Goal: Task Accomplishment & Management: Complete application form

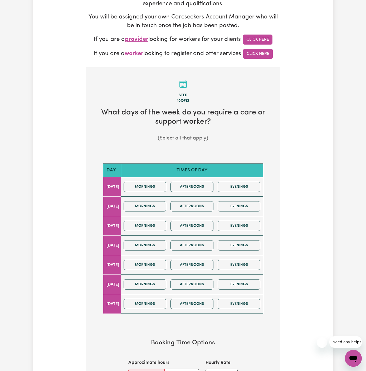
scroll to position [112, 0]
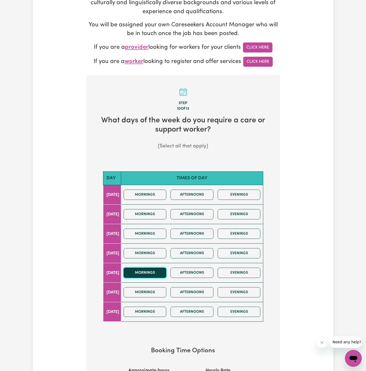
click at [161, 272] on button "Mornings" at bounding box center [145, 273] width 43 height 10
click at [197, 270] on button "Afternoons" at bounding box center [192, 273] width 43 height 10
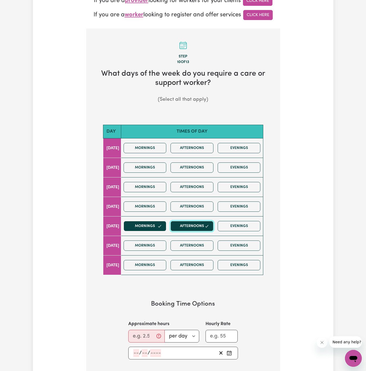
scroll to position [213, 0]
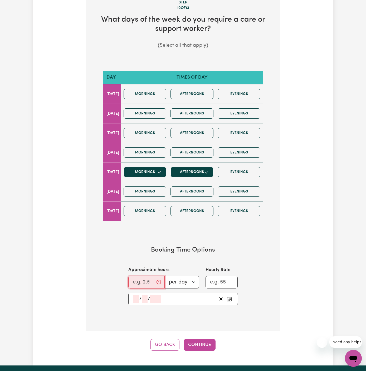
click at [144, 279] on input "Approximate hours" at bounding box center [146, 282] width 36 height 13
type input "3"
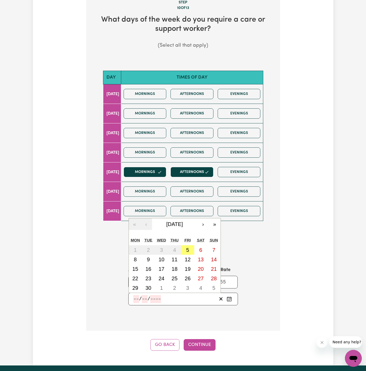
click at [135, 297] on input "number" at bounding box center [136, 299] width 6 height 8
click at [190, 256] on abbr "12" at bounding box center [188, 259] width 6 height 6
type input "[DATE]"
type input "12"
type input "9"
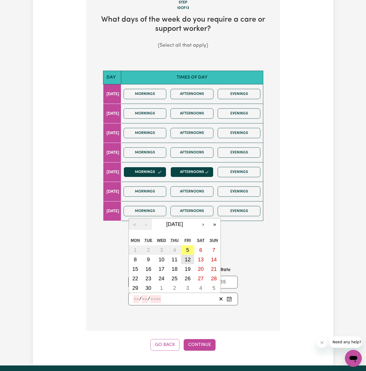
type input "2025"
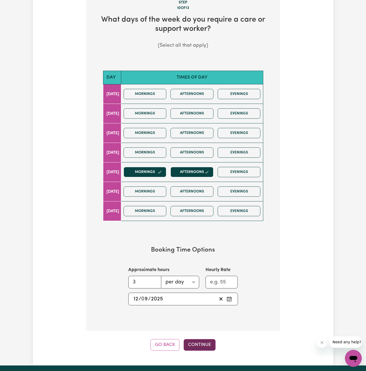
click at [205, 339] on button "Continue" at bounding box center [200, 345] width 32 height 12
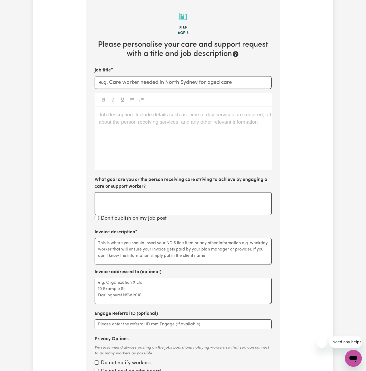
scroll to position [187, 0]
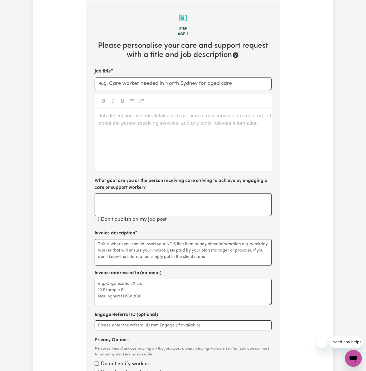
click at [149, 137] on div "Job description. Include details such as: time of day services are required, a …" at bounding box center [183, 139] width 177 height 63
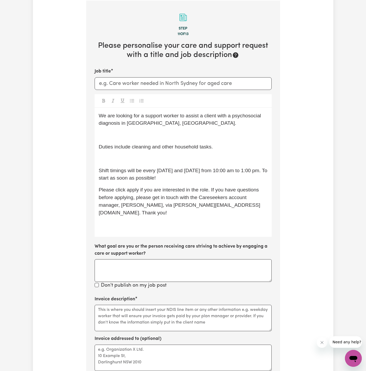
click at [155, 157] on p "﻿" at bounding box center [183, 159] width 169 height 8
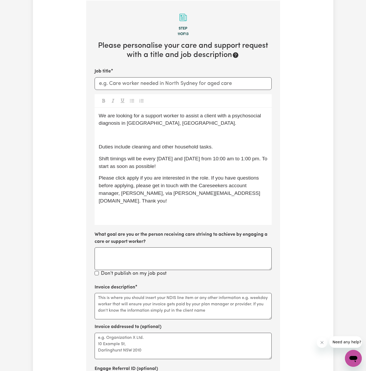
click at [153, 139] on div "We are looking for a support worker to assist a client with a psychosocial diag…" at bounding box center [183, 166] width 177 height 117
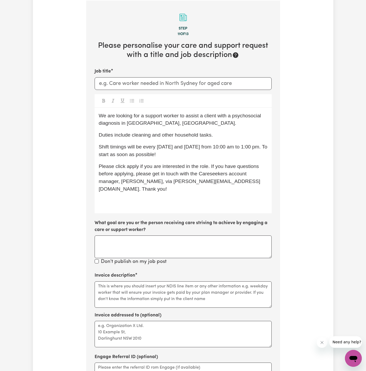
click at [181, 128] on div "We are looking for a support worker to assist a client with a psychosocial diag…" at bounding box center [183, 160] width 177 height 105
click at [168, 197] on p "﻿" at bounding box center [183, 201] width 169 height 8
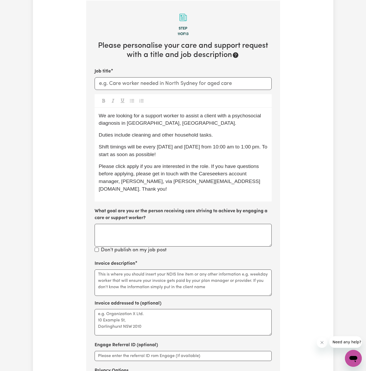
click at [132, 169] on p "Please click apply if you are interested in the role. If you have questions bef…" at bounding box center [183, 178] width 169 height 30
click at [144, 86] on input "Job title" at bounding box center [183, 83] width 177 height 13
paste input "Dee Why, [GEOGRAPHIC_DATA]"
type input "[DEMOGRAPHIC_DATA] Support Worker Needed In Dee Why, [GEOGRAPHIC_DATA]"
click at [217, 110] on div "We are looking for a support worker to assist a client with a psychosocial diag…" at bounding box center [183, 155] width 177 height 94
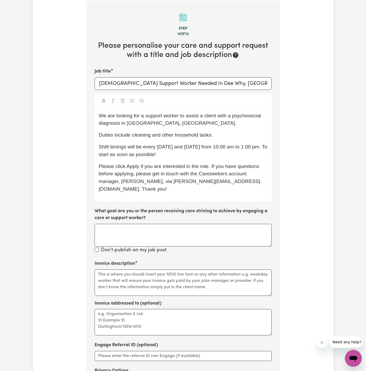
click at [230, 118] on p "We are looking for a support worker to assist a client with a psychosocial diag…" at bounding box center [183, 119] width 169 height 15
drag, startPoint x: 128, startPoint y: 123, endPoint x: 169, endPoint y: 120, distance: 41.5
click at [169, 120] on span "We are looking for a support worker to assist a client with a psychosocial diag…" at bounding box center [181, 119] width 164 height 13
drag, startPoint x: 132, startPoint y: 135, endPoint x: 265, endPoint y: 135, distance: 133.1
click at [265, 135] on p "Duties include cleaning and other household tasks." at bounding box center [183, 135] width 169 height 8
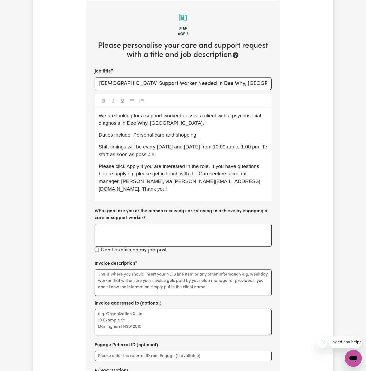
click at [174, 137] on span "Duties include Personal care and shopping" at bounding box center [148, 135] width 98 height 6
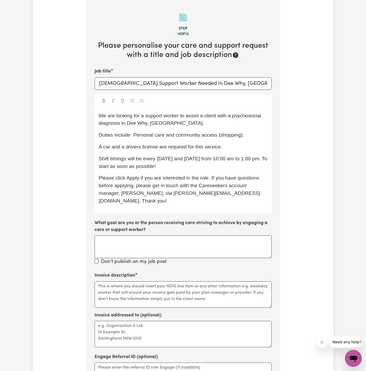
click at [187, 133] on span "Duties include Personal care and communtiy access (shopping)." at bounding box center [171, 135] width 145 height 6
click at [229, 148] on p "A car and a drivers license are required for this service." at bounding box center [183, 147] width 169 height 8
click at [173, 163] on p "Shift timings will be every [DATE] and [DATE] from 10:00 am to 1:00 pm. To star…" at bounding box center [183, 162] width 169 height 15
drag, startPoint x: 221, startPoint y: 186, endPoint x: 203, endPoint y: 184, distance: 17.6
click at [210, 184] on span "Please click Apply if you are interested in the role. If you have questions bef…" at bounding box center [180, 189] width 162 height 28
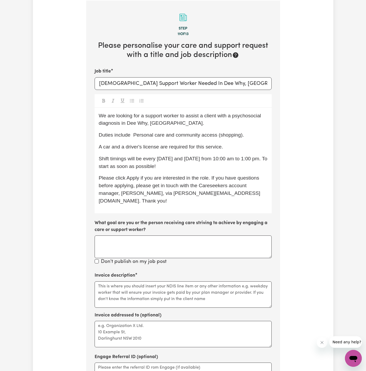
click at [148, 158] on span "Shift timings will be every [DATE] and [DATE] from 10:00 am to 1:00 pm. To star…" at bounding box center [184, 162] width 170 height 13
drag, startPoint x: 144, startPoint y: 158, endPoint x: 168, endPoint y: 169, distance: 26.3
click at [168, 169] on p "Shift timings will be every [DATE] and [DATE] from 10:00 am to 1:00 pm. To star…" at bounding box center [183, 162] width 169 height 15
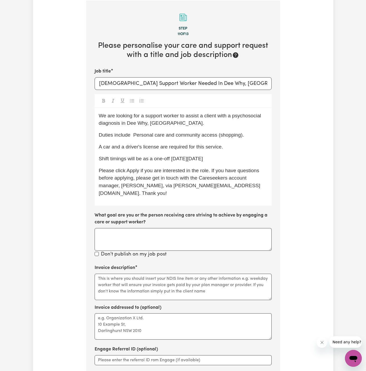
click at [238, 161] on p "Shift timings will be as a one-off [DATE][DATE]" at bounding box center [183, 159] width 169 height 8
click at [185, 156] on span "Shift timings will be as a one-off [DATE][DATE] from 10 am to 1 pm." at bounding box center [174, 159] width 151 height 6
click at [216, 158] on span "Shift timings will be as a one-off [DATE][DATE] from 10 am to 1 pm." at bounding box center [174, 159] width 151 height 6
drag, startPoint x: 216, startPoint y: 158, endPoint x: 213, endPoint y: 159, distance: 3.7
click at [213, 159] on span "Shift timings will be as a one-off [DATE][DATE] from 10 am to 1 pm." at bounding box center [174, 159] width 151 height 6
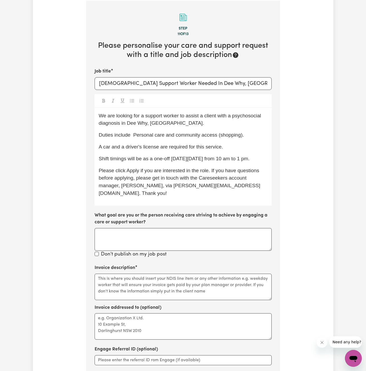
click at [226, 185] on span "Please click Apply if you are interested in the role. If you have questions bef…" at bounding box center [180, 182] width 162 height 28
click at [238, 171] on span "Please click Apply if you are interested in the role. If you have questions bef…" at bounding box center [180, 182] width 162 height 28
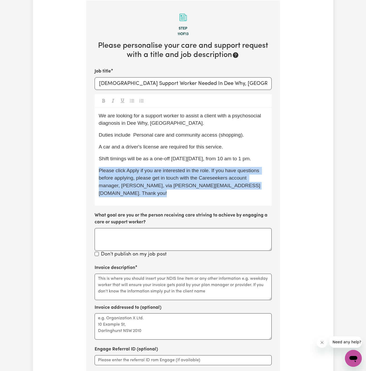
drag, startPoint x: 280, startPoint y: 160, endPoint x: 144, endPoint y: 115, distance: 143.2
click at [144, 115] on div "Tell us your care and support requirements Welcome to Careseekers. We are excit…" at bounding box center [183, 144] width 200 height 597
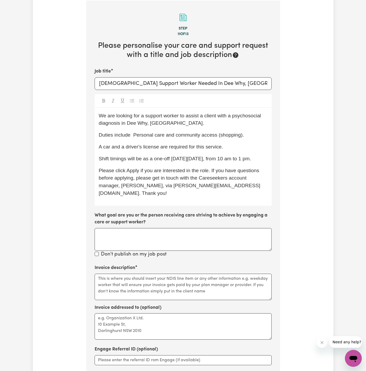
click at [144, 115] on span "We are looking for a support worker to assist a client with a psychosocial diag…" at bounding box center [181, 119] width 164 height 13
click at [240, 125] on p "We are looking for a [DEMOGRAPHIC_DATA] support worker to assist a client with …" at bounding box center [183, 119] width 169 height 15
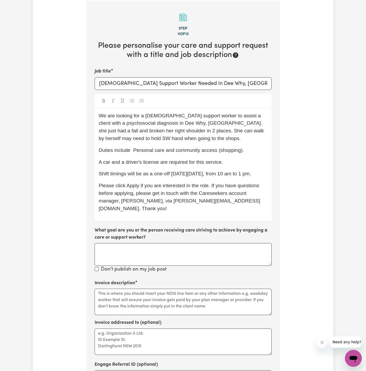
click at [195, 124] on span "We are looking for a [DEMOGRAPHIC_DATA] support worker to assist a client with …" at bounding box center [182, 127] width 167 height 28
click at [198, 122] on span "We are looking for a [DEMOGRAPHIC_DATA] support worker to assist a client with …" at bounding box center [183, 127] width 168 height 28
click at [114, 138] on span "We are looking for a [DEMOGRAPHIC_DATA] support worker to assist a client with …" at bounding box center [183, 127] width 169 height 28
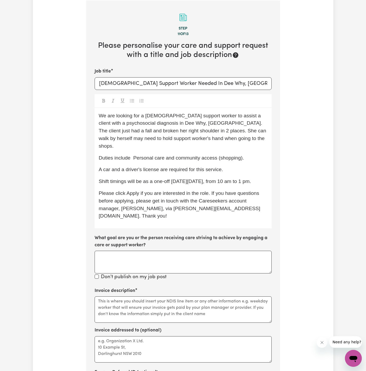
click at [183, 155] on span "Duties include Personal care and community access (shopping)." at bounding box center [171, 158] width 145 height 6
click at [161, 155] on div "We are looking for a [DEMOGRAPHIC_DATA] support worker to assist a client with …" at bounding box center [183, 168] width 177 height 121
click at [220, 133] on span "We are looking for a [DEMOGRAPHIC_DATA] support worker to assist a client with …" at bounding box center [183, 131] width 169 height 36
click at [236, 130] on span "We are looking for a [DEMOGRAPHIC_DATA] support worker to assist a client with …" at bounding box center [183, 131] width 169 height 36
click at [264, 144] on div "We are looking for a [DEMOGRAPHIC_DATA] support worker to assist a client with …" at bounding box center [183, 168] width 177 height 121
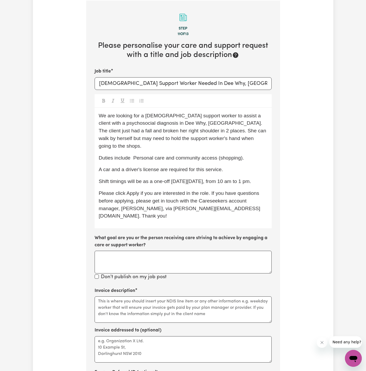
click at [261, 140] on p "We are looking for a [DEMOGRAPHIC_DATA] support worker to assist a client with …" at bounding box center [183, 131] width 169 height 38
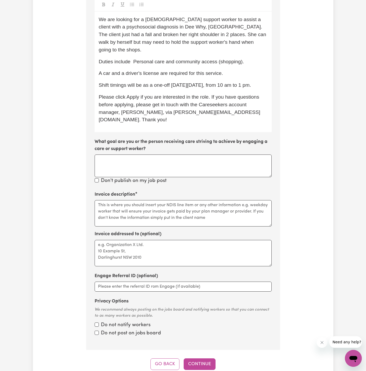
scroll to position [418, 0]
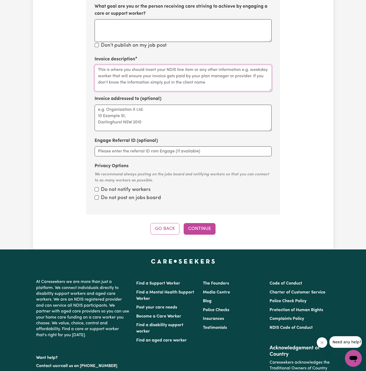
click at [197, 65] on textarea "Invoice description" at bounding box center [183, 78] width 177 height 26
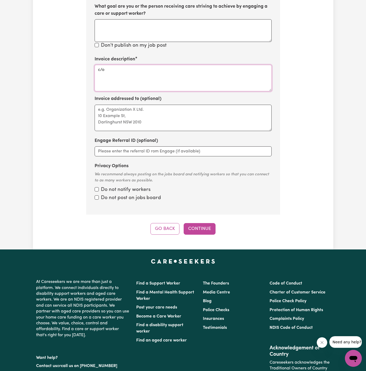
paste textarea "Hands of Care"
click at [113, 65] on textarea "c/o Hands of Care" at bounding box center [183, 78] width 177 height 26
type textarea "c/o Hands of Care"
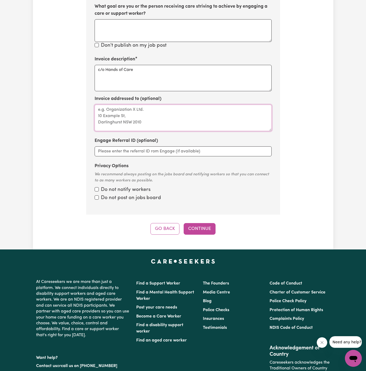
click at [130, 105] on textarea "Invoice addressed to (optional)" at bounding box center [183, 118] width 177 height 26
paste textarea "c/o Hands of Care"
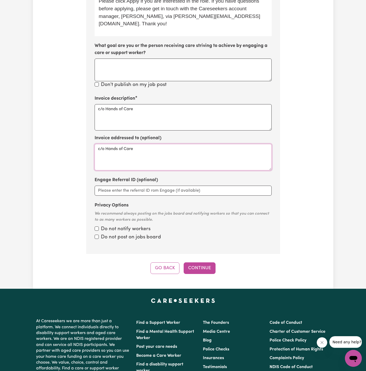
scroll to position [359, 0]
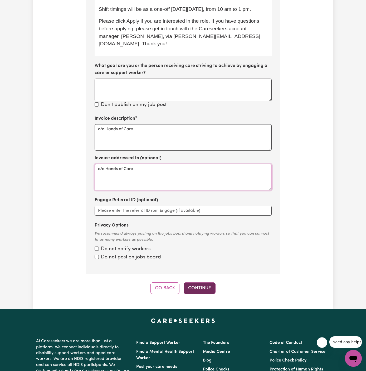
type textarea "c/o Hands of Care"
click at [197, 282] on button "Continue" at bounding box center [200, 288] width 32 height 12
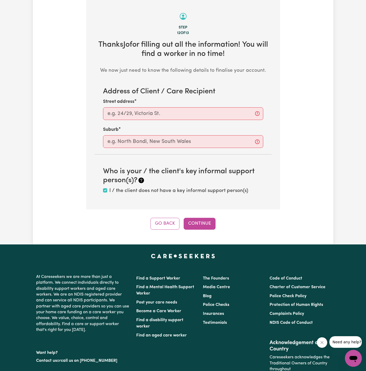
scroll to position [187, 0]
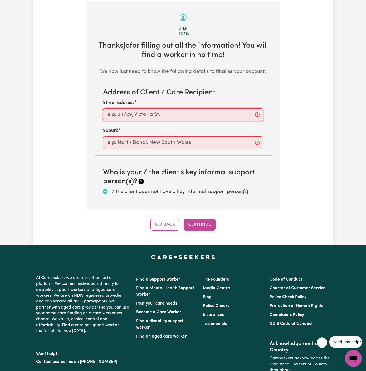
click at [203, 114] on input "Street address" at bounding box center [183, 114] width 160 height 13
paste input "[STREET_ADDRESS] Dee why."
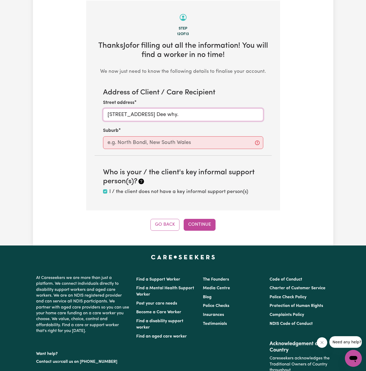
drag, startPoint x: 150, startPoint y: 114, endPoint x: 176, endPoint y: 114, distance: 25.8
click at [176, 114] on input "[STREET_ADDRESS] Dee why." at bounding box center [183, 114] width 160 height 13
type input "[STREET_ADDRESS]"
click at [172, 145] on input "text" at bounding box center [183, 142] width 160 height 13
paste input "[PERSON_NAME] why."
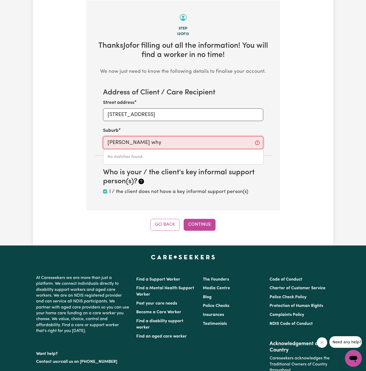
type input "[PERSON_NAME]"
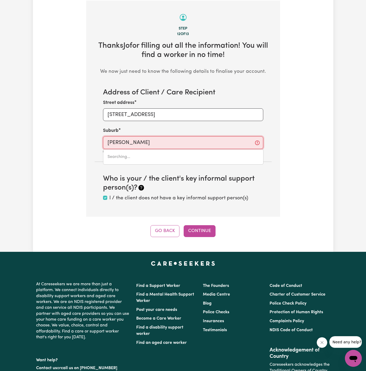
type input "[PERSON_NAME], [GEOGRAPHIC_DATA], 2099"
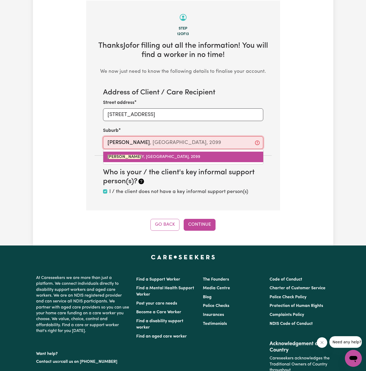
click at [152, 155] on span "[PERSON_NAME][STREET_ADDRESS]" at bounding box center [154, 157] width 93 height 4
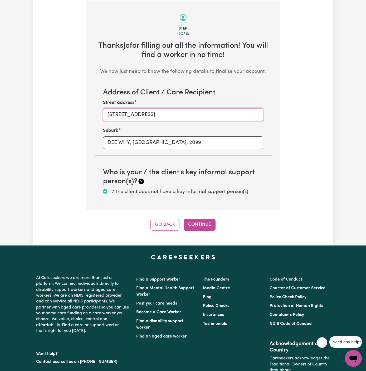
click at [163, 113] on input "[STREET_ADDRESS]" at bounding box center [183, 114] width 160 height 13
click at [131, 117] on input "[STREET_ADDRESS]" at bounding box center [183, 114] width 160 height 13
click at [165, 117] on input "[STREET_ADDRESS]" at bounding box center [183, 114] width 160 height 13
type input "[STREET_ADDRESS]"
click at [196, 224] on button "Continue" at bounding box center [200, 225] width 32 height 12
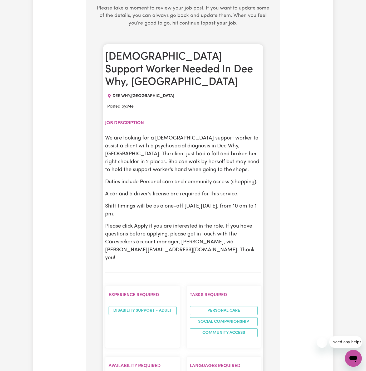
scroll to position [250, 0]
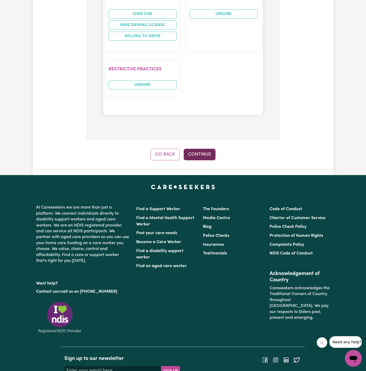
click at [195, 149] on button "Continue" at bounding box center [200, 155] width 32 height 12
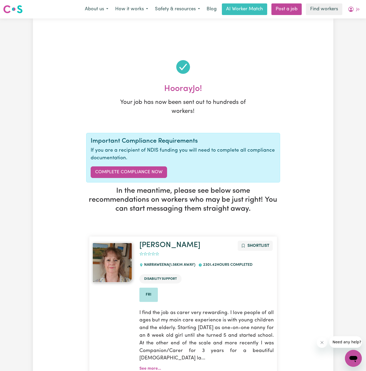
scroll to position [0, 0]
click at [357, 9] on span "Jo" at bounding box center [357, 10] width 3 height 6
click at [343, 22] on link "My Dashboard" at bounding box center [342, 21] width 42 height 10
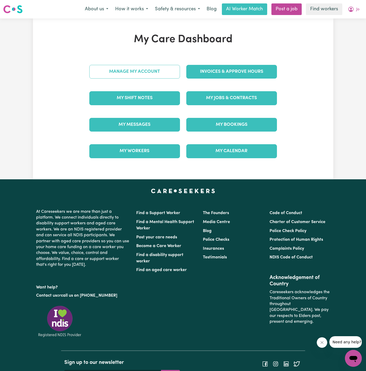
click at [142, 76] on link "Manage My Account" at bounding box center [134, 72] width 91 height 14
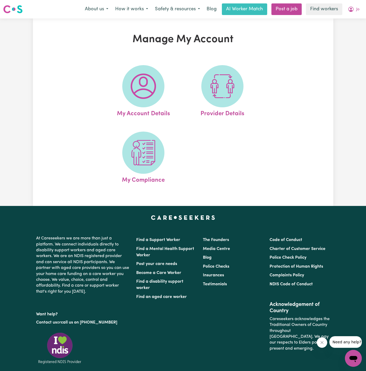
click at [142, 76] on img at bounding box center [143, 86] width 25 height 25
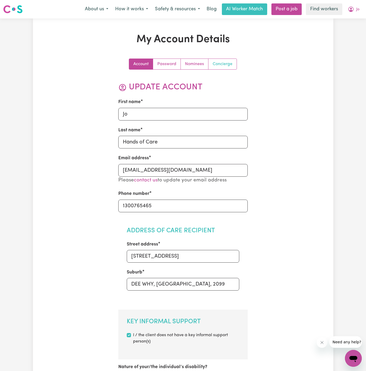
click at [219, 63] on link "Concierge" at bounding box center [222, 64] width 28 height 11
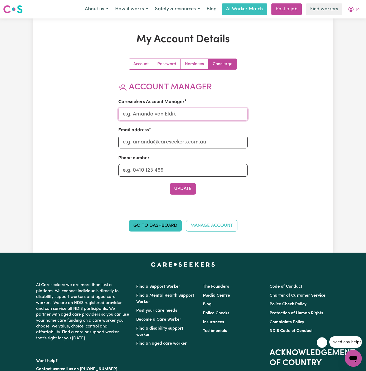
click at [206, 110] on input "Careseekers Account Manager" at bounding box center [182, 114] width 129 height 13
type input "[PERSON_NAME]"
click at [202, 143] on input "Email address" at bounding box center [182, 142] width 129 height 13
type input "[PERSON_NAME][EMAIL_ADDRESS][DOMAIN_NAME]"
click at [205, 174] on input "Phone number" at bounding box center [182, 170] width 129 height 13
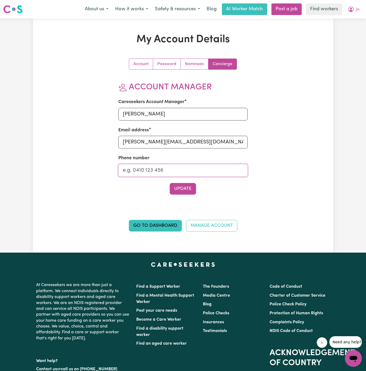
type input "1300765465"
click at [189, 190] on button "Update" at bounding box center [183, 189] width 26 height 12
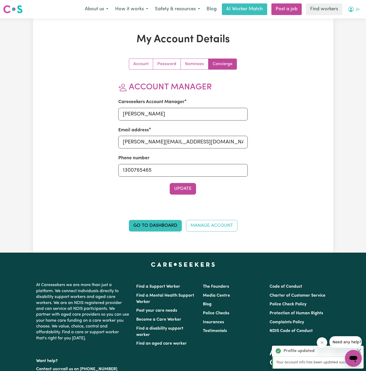
click at [358, 10] on span "Jo" at bounding box center [357, 10] width 3 height 6
click at [352, 21] on link "My Dashboard" at bounding box center [342, 21] width 42 height 10
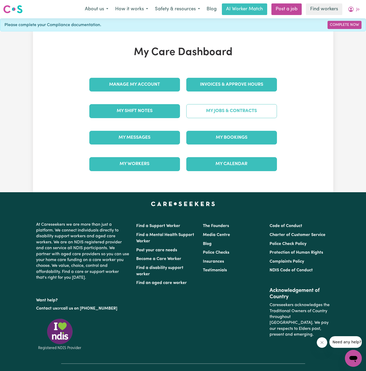
click at [235, 111] on link "My Jobs & Contracts" at bounding box center [231, 111] width 91 height 14
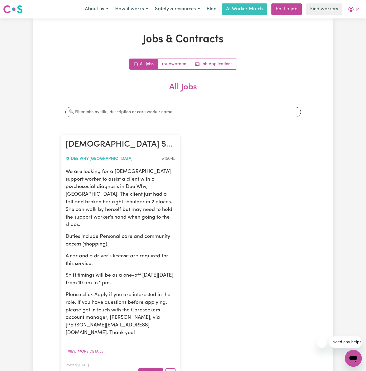
click at [98, 208] on p "We are looking for a [DEMOGRAPHIC_DATA] support worker to assist a client with …" at bounding box center [121, 198] width 110 height 61
drag, startPoint x: 67, startPoint y: 171, endPoint x: 150, endPoint y: 278, distance: 136.2
click at [150, 278] on div "We are looking for a [DEMOGRAPHIC_DATA] support worker to assist a client with …" at bounding box center [121, 252] width 110 height 169
copy div "We are looking for a [DEMOGRAPHIC_DATA] support worker to assist a client with …"
click at [295, 67] on div "All Jobs Awarded Job Applications" at bounding box center [183, 64] width 244 height 11
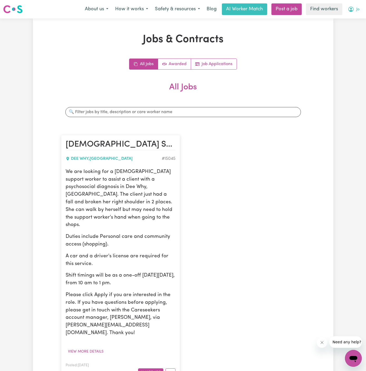
click at [354, 9] on icon "My Account" at bounding box center [351, 9] width 6 height 6
click at [354, 23] on link "My Dashboard" at bounding box center [342, 21] width 42 height 10
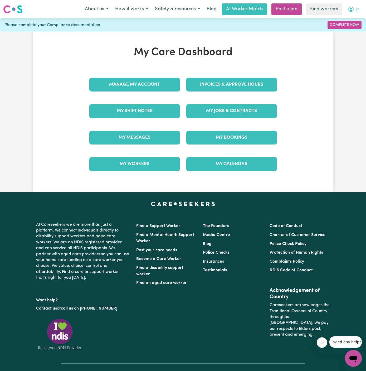
click at [357, 14] on button "Jo" at bounding box center [354, 9] width 18 height 11
click at [357, 8] on span "Jo" at bounding box center [357, 10] width 3 height 6
click at [357, 9] on span "Jo" at bounding box center [357, 10] width 3 height 6
click at [355, 9] on button "Jo" at bounding box center [354, 9] width 18 height 11
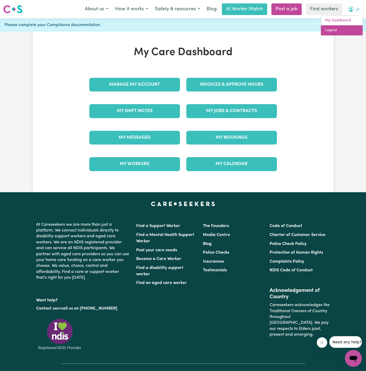
click at [340, 34] on link "Logout" at bounding box center [342, 30] width 42 height 10
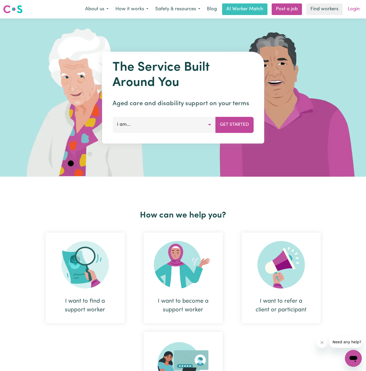
click at [353, 8] on link "Login" at bounding box center [354, 9] width 18 height 12
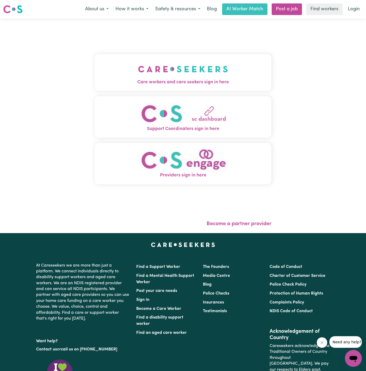
click at [200, 74] on img "Care workers and care seekers sign in here" at bounding box center [183, 69] width 90 height 20
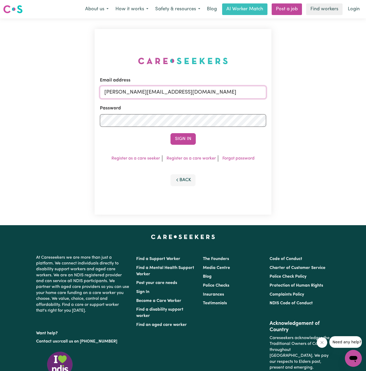
click at [226, 97] on input "[PERSON_NAME][EMAIL_ADDRESS][DOMAIN_NAME]" at bounding box center [183, 92] width 166 height 13
drag, startPoint x: 130, startPoint y: 91, endPoint x: 327, endPoint y: 91, distance: 197.2
click at [327, 91] on div "Email address [EMAIL_ADDRESS][DOMAIN_NAME] Password Sign In Register as a care …" at bounding box center [183, 121] width 366 height 207
type input "[EMAIL_ADDRESS][DOMAIN_NAME]"
click at [171, 133] on button "Sign In" at bounding box center [183, 139] width 25 height 12
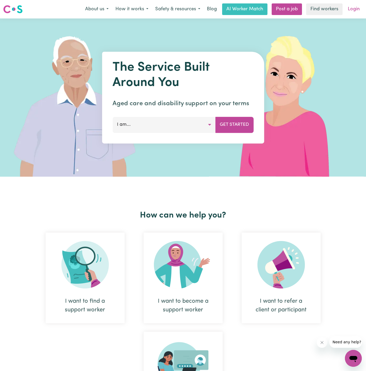
click at [355, 10] on link "Login" at bounding box center [354, 9] width 18 height 12
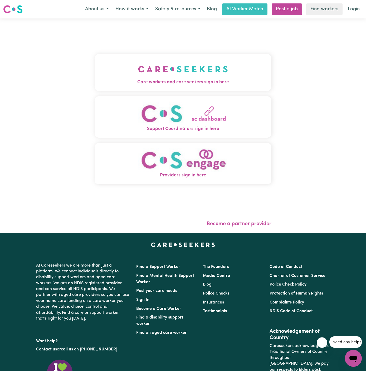
click at [203, 68] on img "Care workers and care seekers sign in here" at bounding box center [183, 69] width 90 height 20
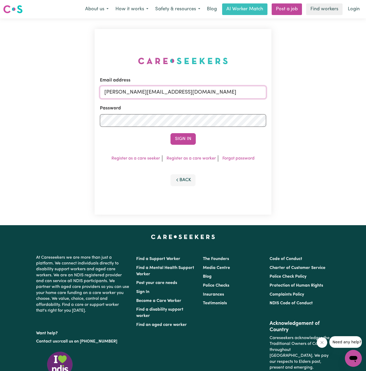
click at [207, 93] on input "[PERSON_NAME][EMAIL_ADDRESS][DOMAIN_NAME]" at bounding box center [183, 92] width 166 height 13
drag, startPoint x: 132, startPoint y: 95, endPoint x: 322, endPoint y: 94, distance: 190.0
click at [322, 94] on div "Email address superuser~ClientLeumeahALC@careseekers.com.au Password Sign In Re…" at bounding box center [183, 121] width 366 height 207
type input "superuser~ssemedonovisi99@gmail.com"
click at [171, 133] on button "Sign In" at bounding box center [183, 139] width 25 height 12
